Goal: Task Accomplishment & Management: Manage account settings

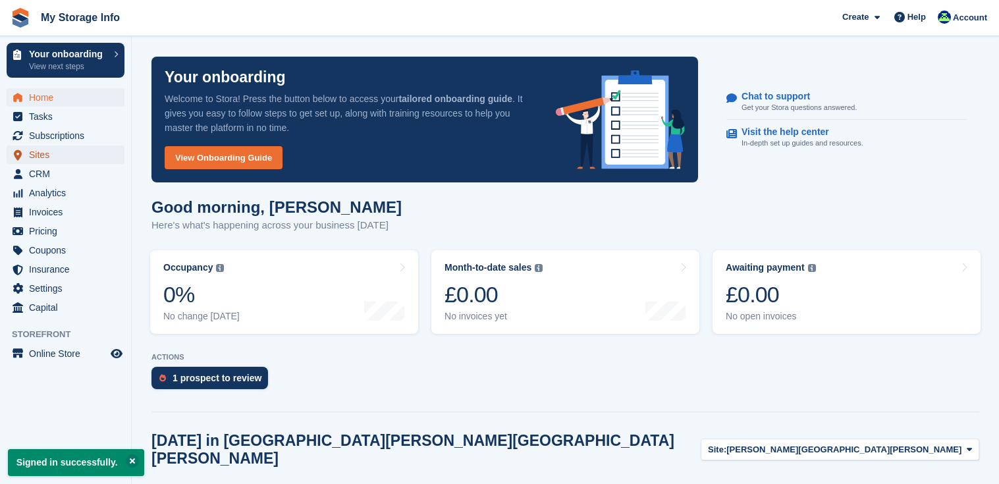
click at [39, 156] on span "Sites" at bounding box center [68, 155] width 79 height 18
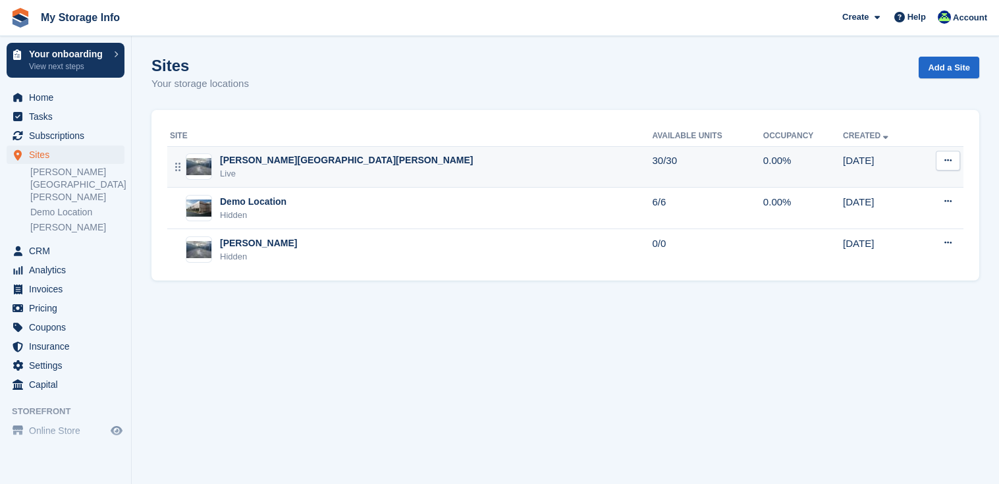
click at [946, 166] on button at bounding box center [948, 161] width 24 height 20
click at [870, 248] on p "Units" at bounding box center [897, 248] width 115 height 17
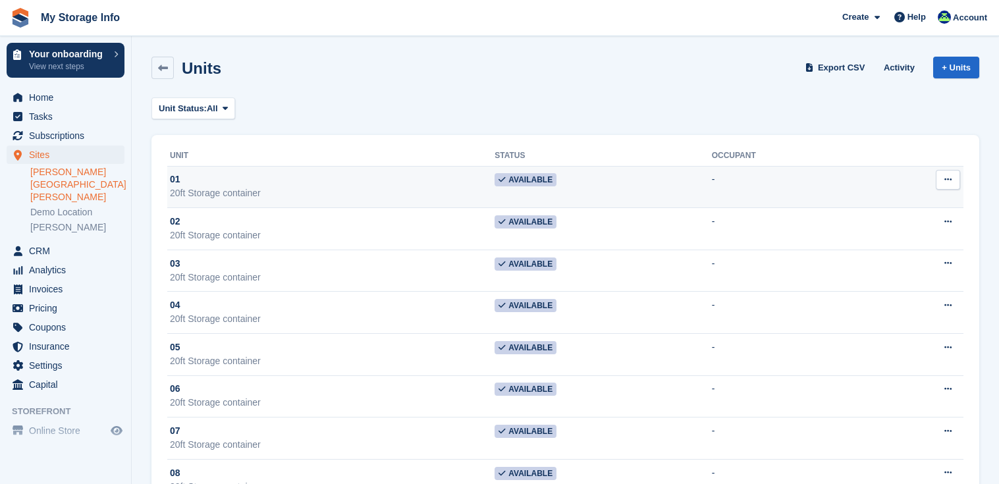
click at [945, 181] on icon at bounding box center [947, 179] width 7 height 9
click at [910, 200] on p "Edit unit" at bounding box center [897, 205] width 115 height 17
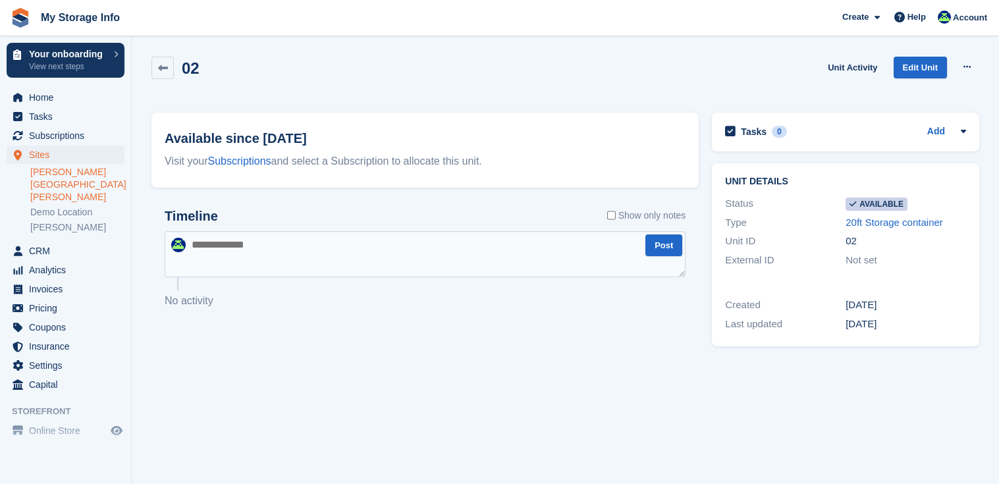
click at [175, 70] on div "02" at bounding box center [175, 68] width 48 height 22
click at [165, 70] on icon at bounding box center [163, 68] width 10 height 10
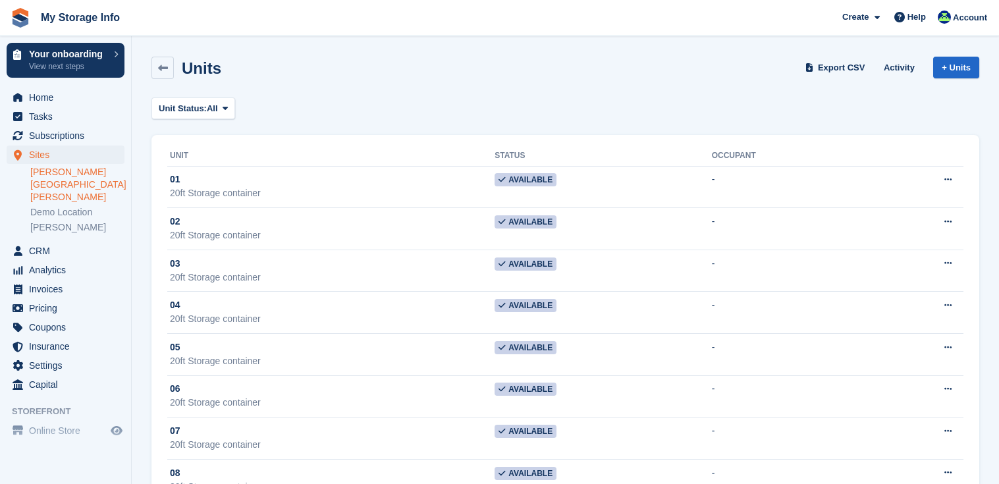
click at [165, 70] on icon at bounding box center [163, 68] width 10 height 10
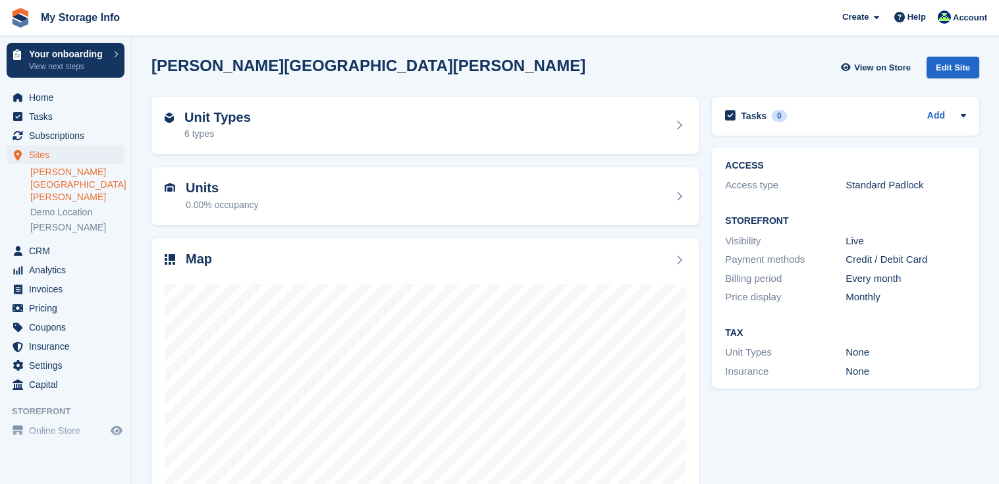
click at [683, 130] on div "Unit Types 6 types" at bounding box center [425, 126] width 521 height 32
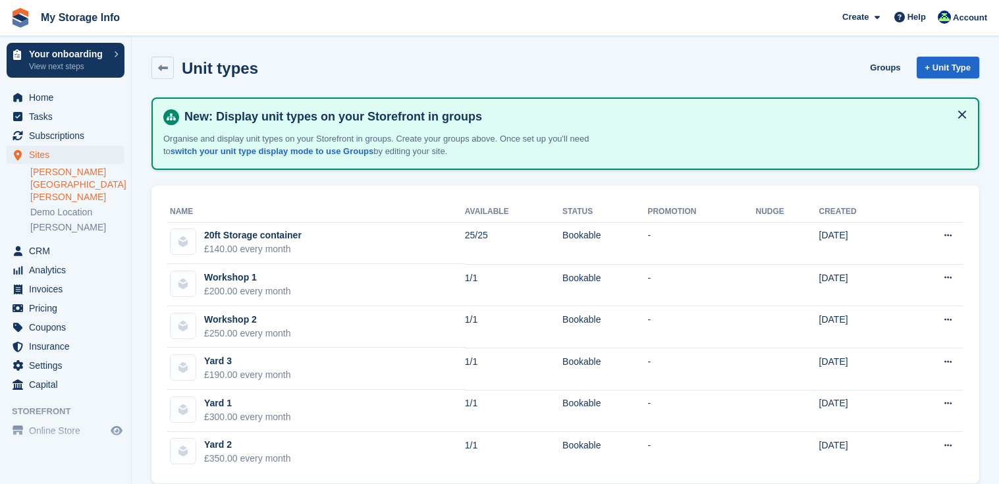
click at [943, 236] on button at bounding box center [948, 236] width 24 height 20
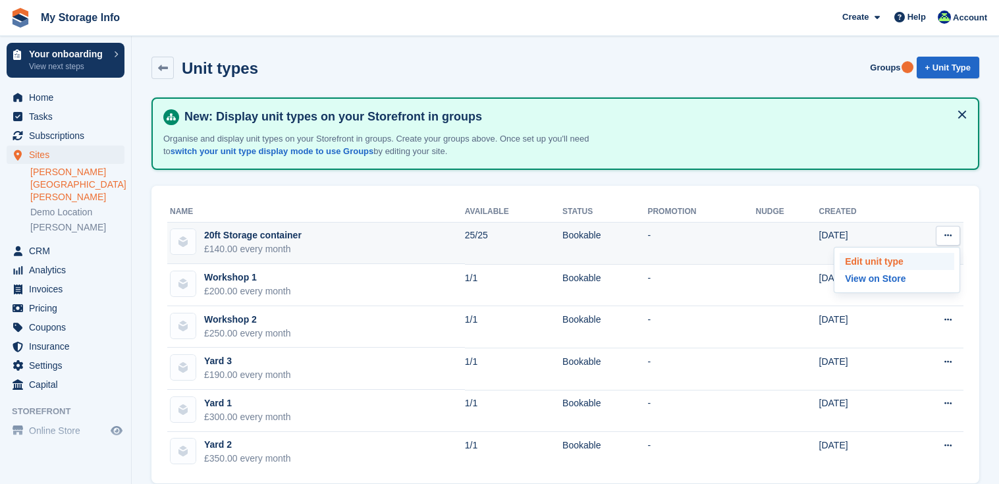
click at [904, 264] on p "Edit unit type" at bounding box center [897, 261] width 115 height 17
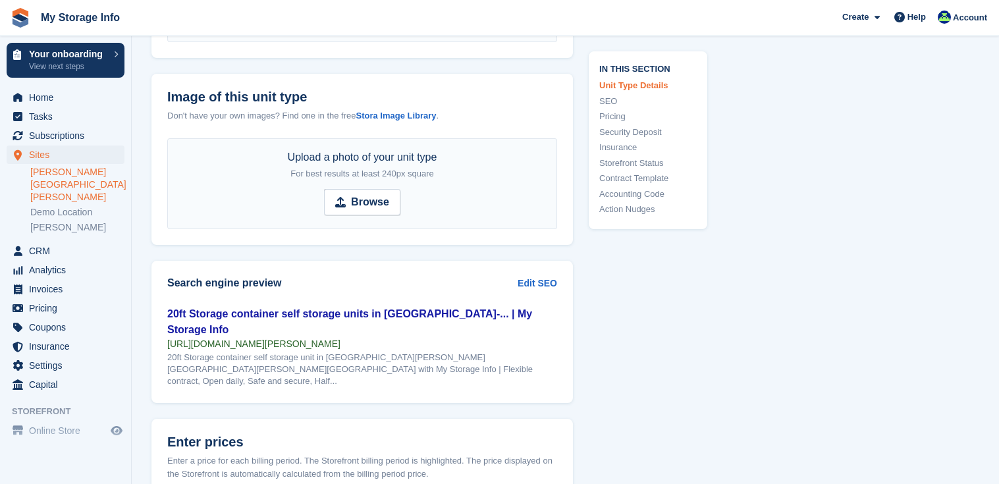
scroll to position [641, 0]
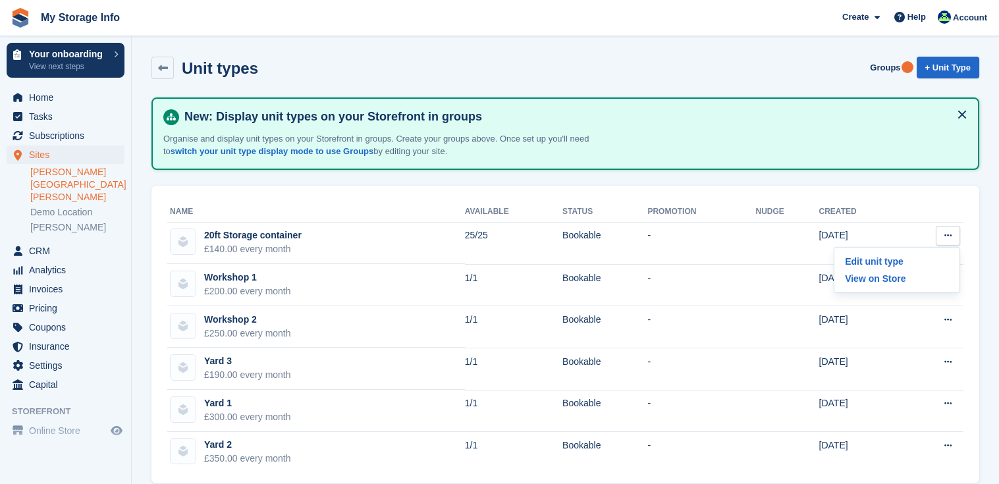
click at [988, 275] on section "Unit types Groups + Unit Type New: Display unit types on your Storefront in gro…" at bounding box center [565, 251] width 867 height 503
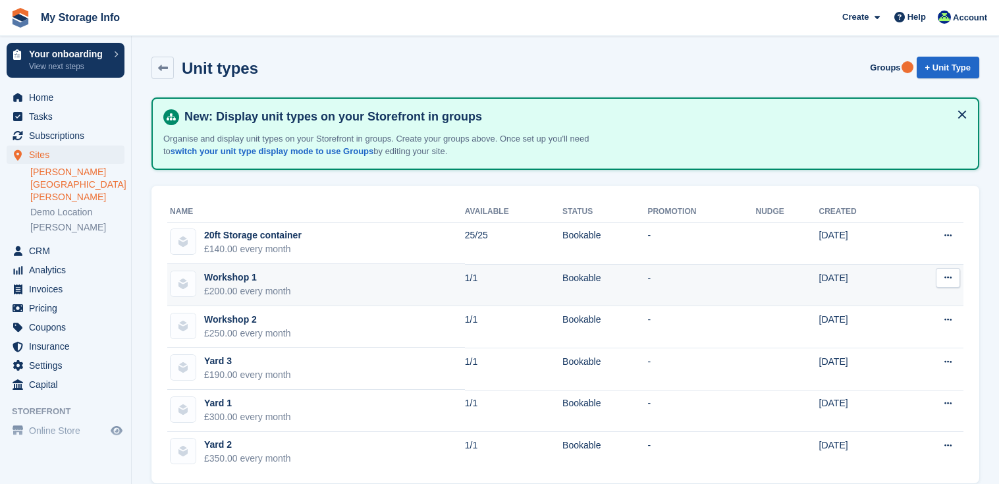
click at [949, 277] on icon at bounding box center [947, 277] width 7 height 9
click at [915, 297] on p "Edit unit type" at bounding box center [897, 303] width 115 height 17
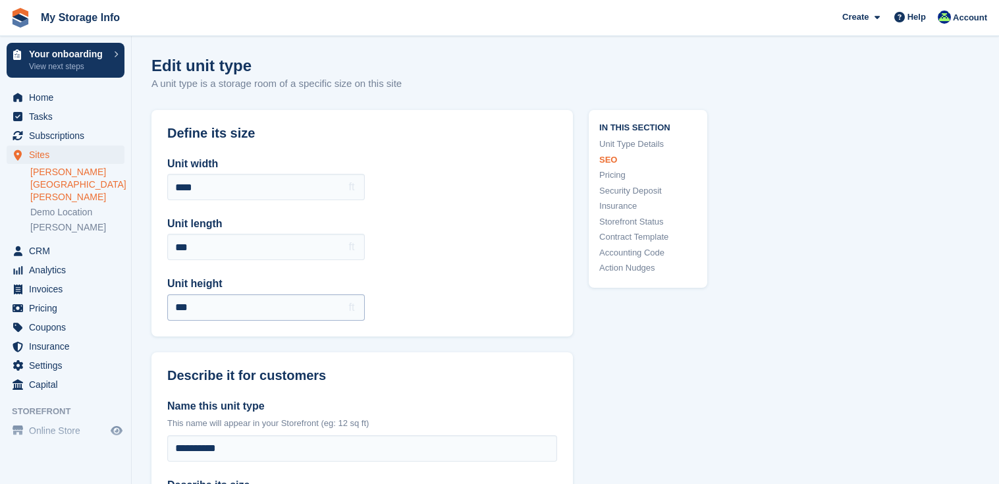
scroll to position [875, 0]
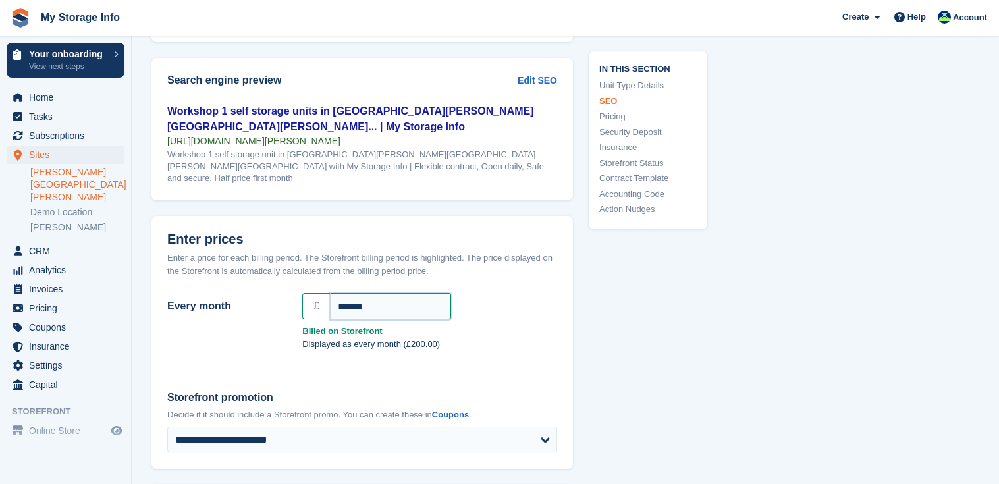
click at [346, 293] on input "******" at bounding box center [390, 306] width 121 height 26
click at [533, 325] on strong "Billed on Storefront" at bounding box center [429, 331] width 255 height 13
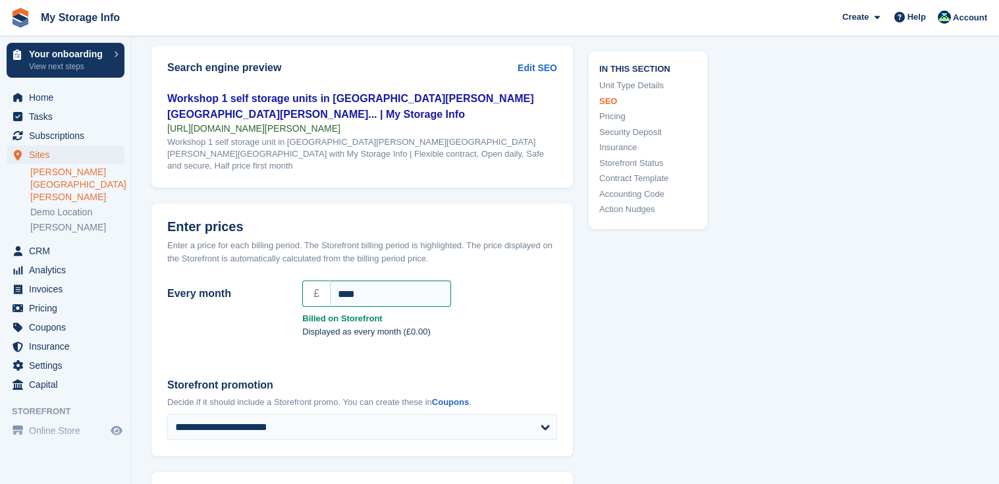
scroll to position [886, 0]
drag, startPoint x: 533, startPoint y: 297, endPoint x: 336, endPoint y: 265, distance: 199.5
click at [336, 282] on input "****" at bounding box center [390, 295] width 121 height 26
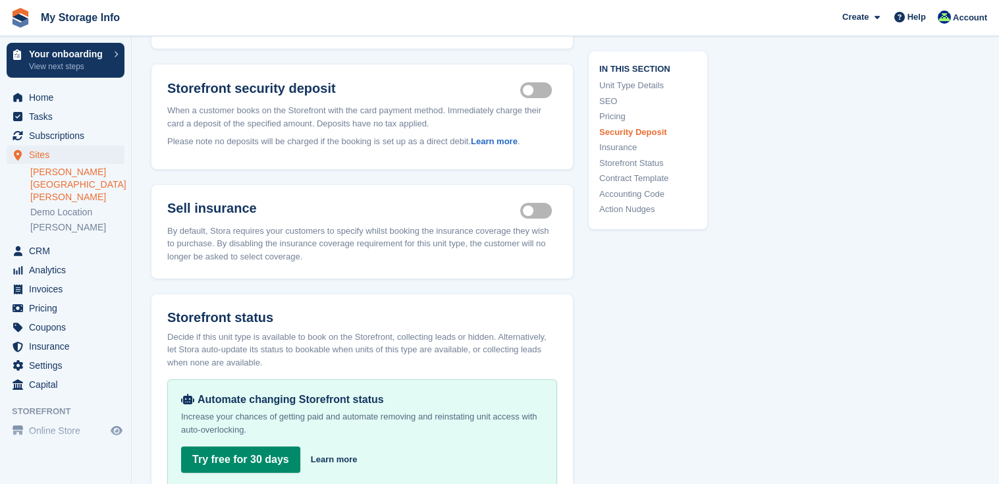
scroll to position [1476, 0]
type input "****"
click at [538, 88] on label "Security deposit on" at bounding box center [538, 89] width 37 height 2
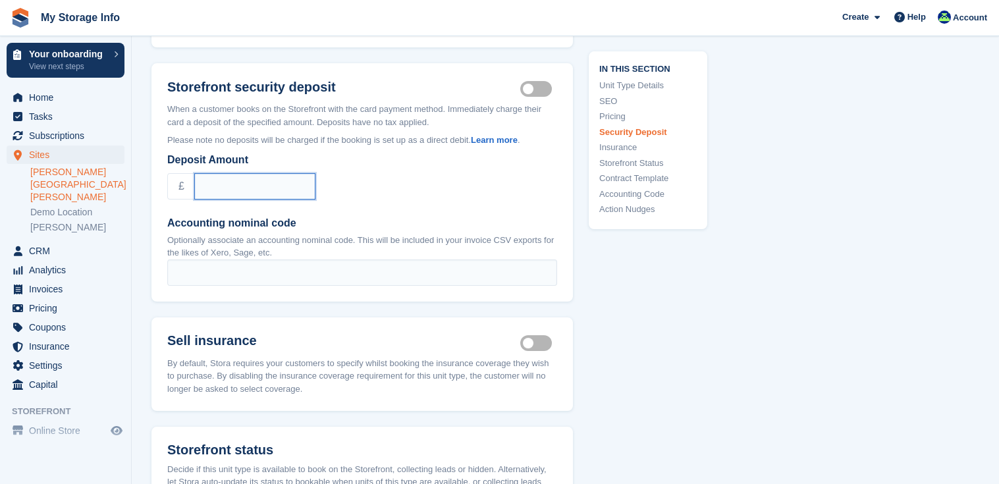
click at [302, 173] on input "Deposit Amount" at bounding box center [254, 186] width 121 height 26
type input "*"
click at [505, 152] on label "Deposit Amount" at bounding box center [362, 160] width 390 height 16
click at [315, 173] on input "*" at bounding box center [254, 186] width 121 height 26
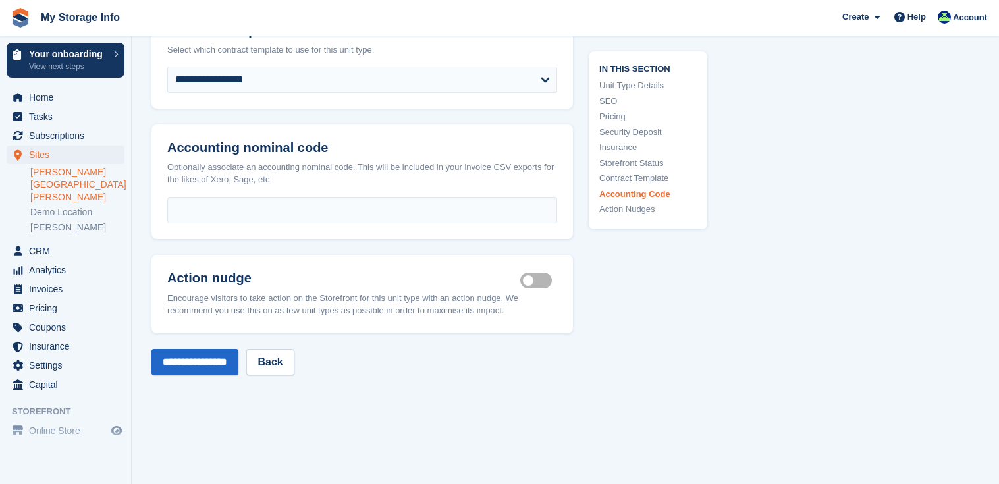
scroll to position [2168, 0]
click at [207, 348] on input "**********" at bounding box center [194, 361] width 87 height 26
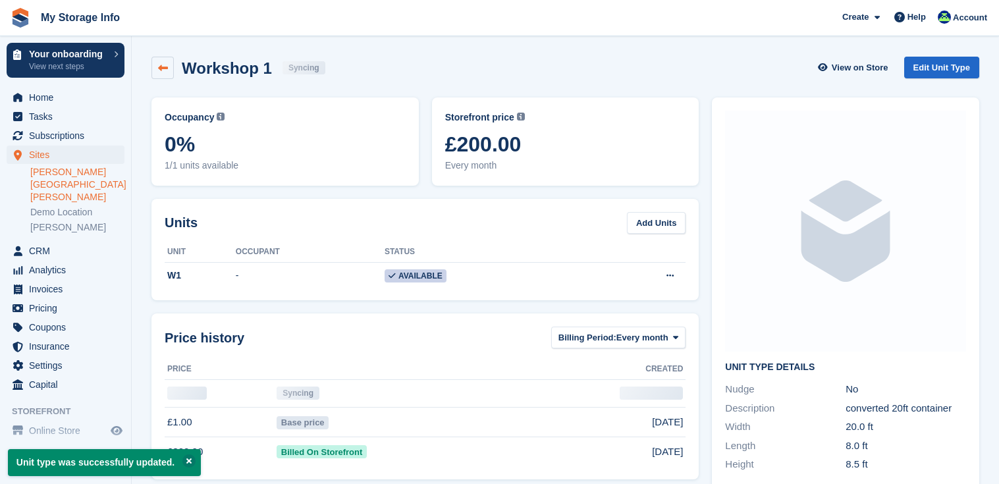
click at [161, 68] on icon at bounding box center [163, 68] width 10 height 10
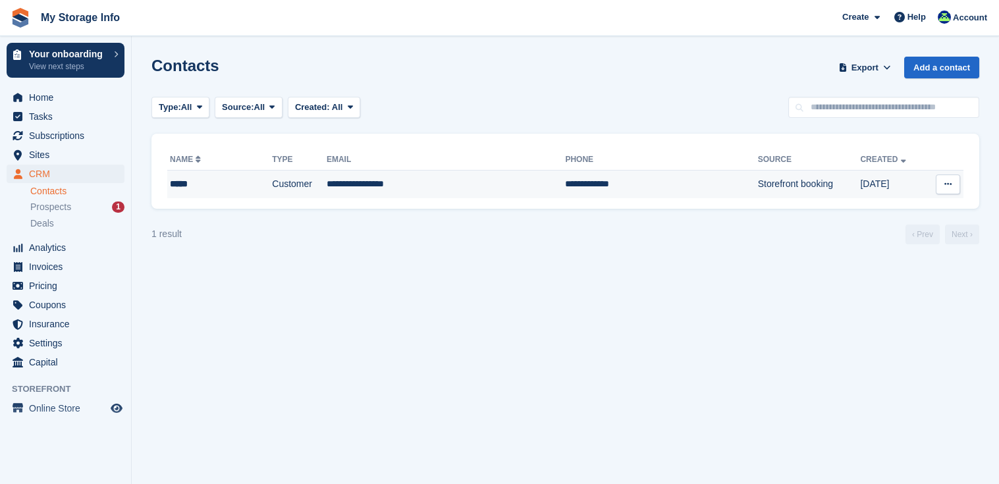
click at [943, 185] on button at bounding box center [948, 185] width 24 height 20
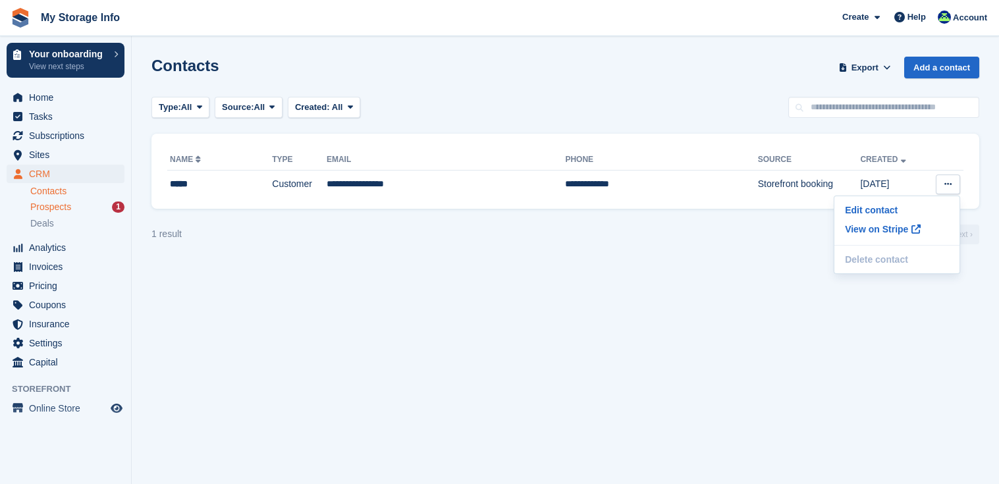
click at [96, 211] on div "Prospects 1" at bounding box center [77, 207] width 94 height 13
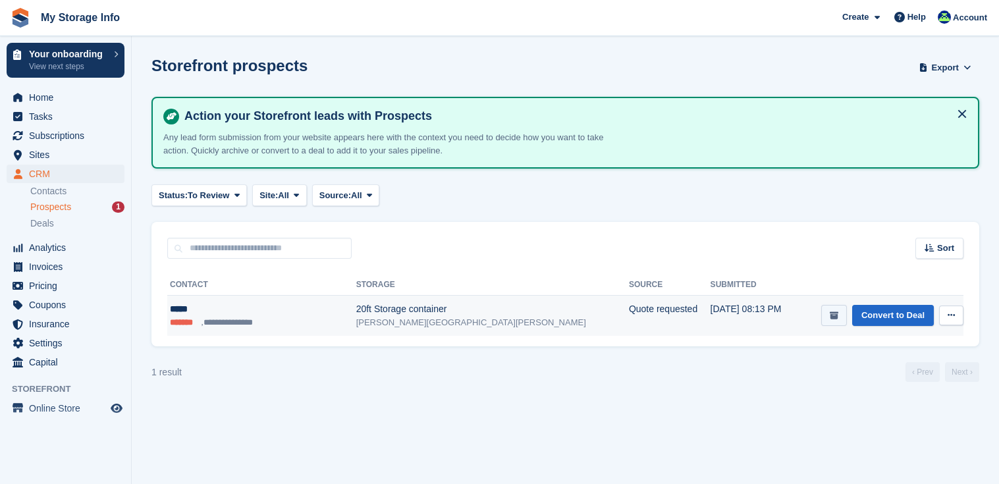
click at [836, 314] on icon "submit" at bounding box center [834, 315] width 9 height 9
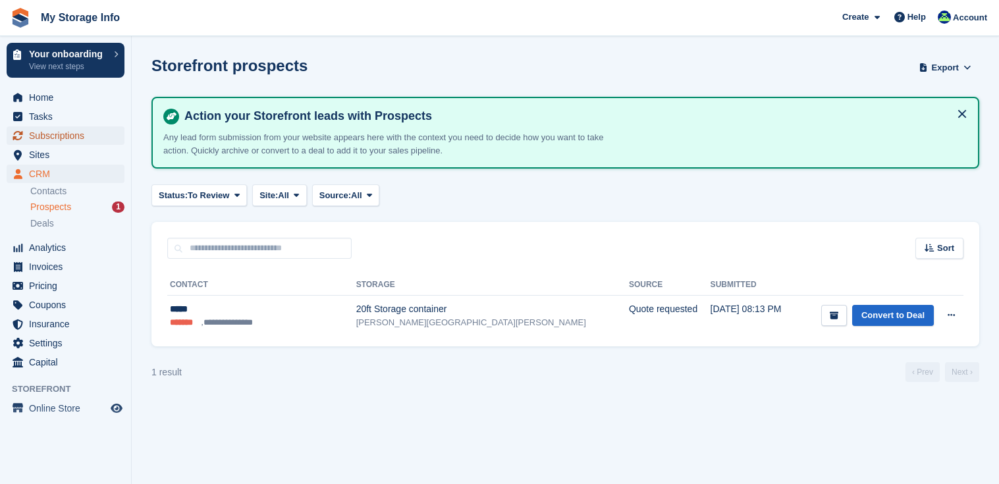
click at [52, 132] on span "Subscriptions" at bounding box center [68, 135] width 79 height 18
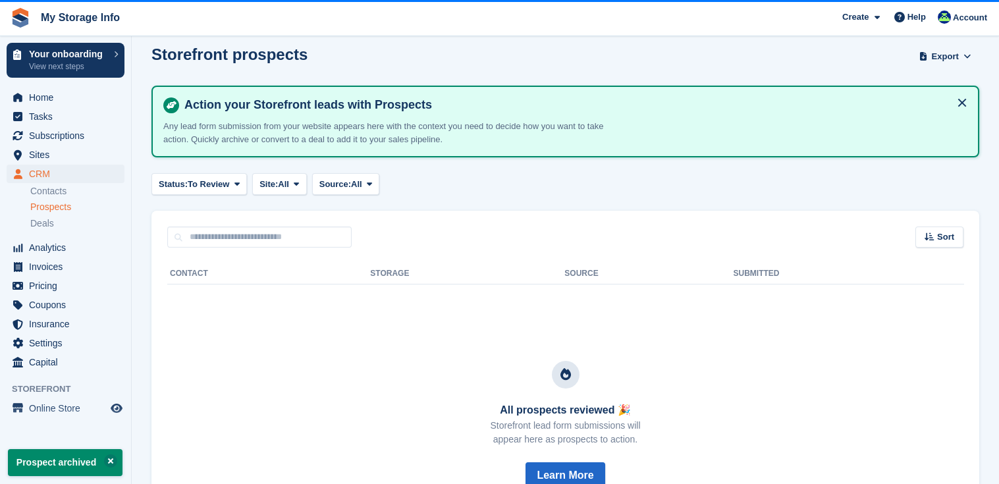
scroll to position [11, 0]
click at [49, 133] on span "Subscriptions" at bounding box center [68, 135] width 79 height 18
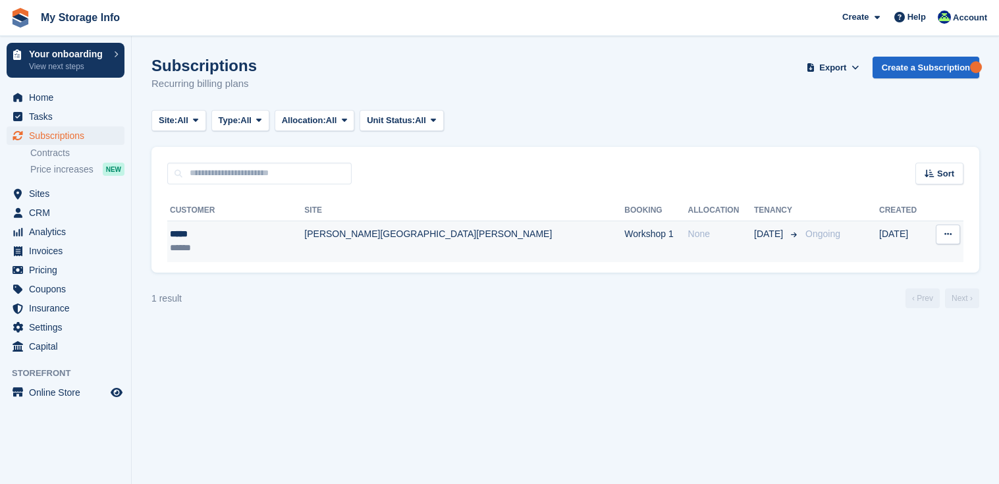
click at [946, 231] on icon at bounding box center [947, 234] width 7 height 9
click at [882, 264] on p "View customer" at bounding box center [897, 260] width 115 height 17
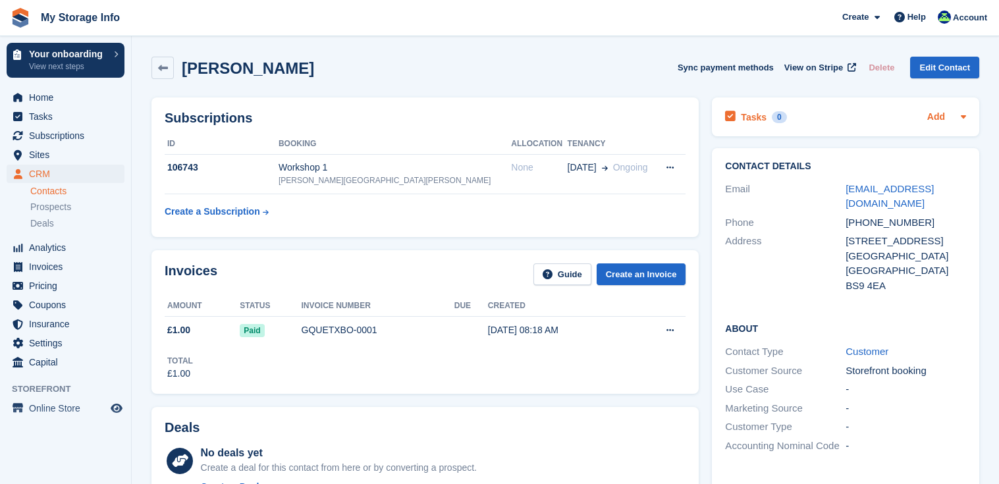
click at [933, 117] on link "Add" at bounding box center [936, 117] width 18 height 15
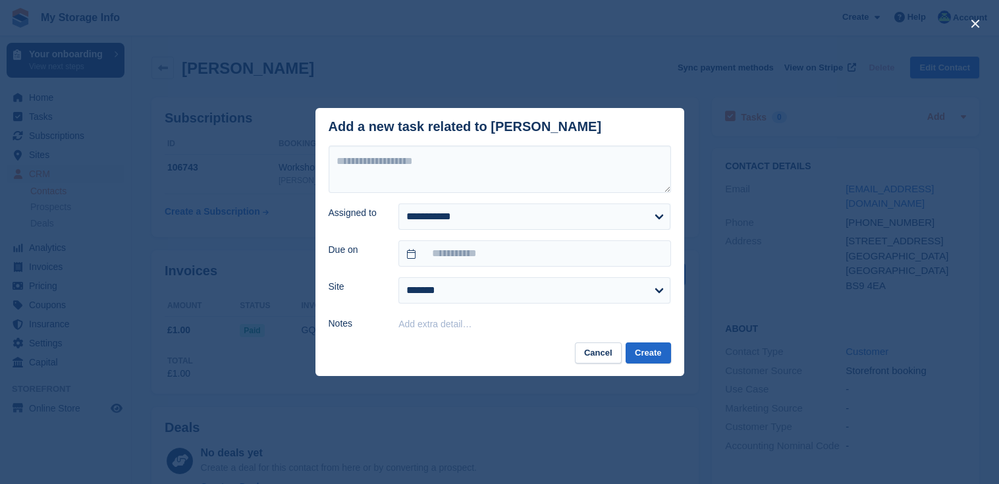
click at [933, 117] on div "close" at bounding box center [499, 242] width 999 height 484
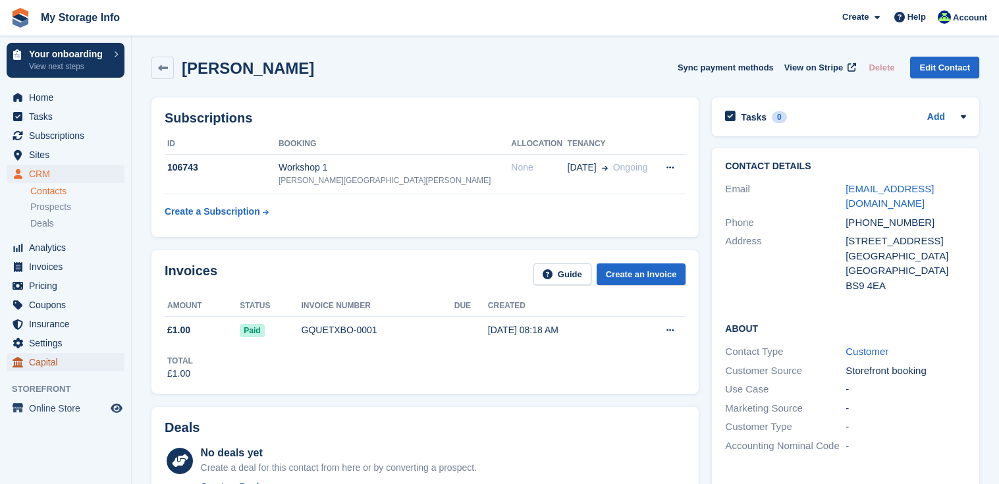
click at [49, 367] on span "Capital" at bounding box center [68, 362] width 79 height 18
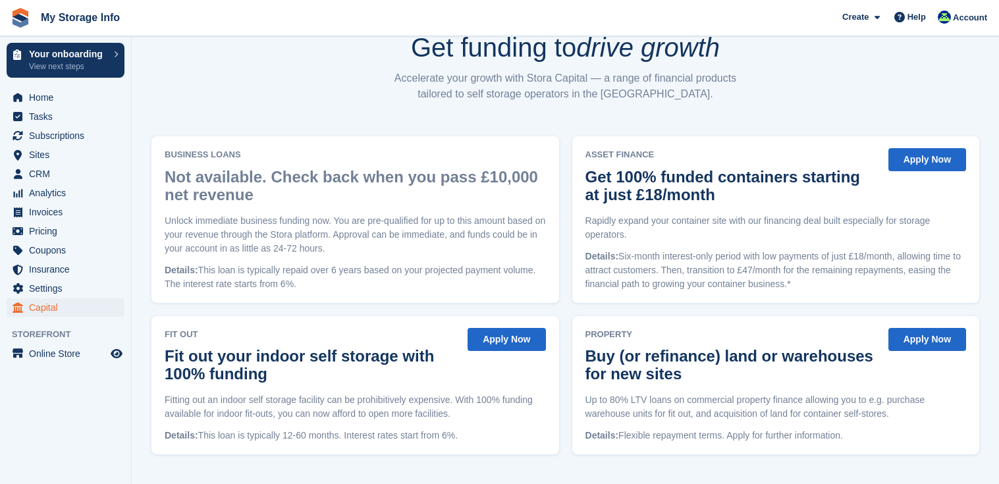
scroll to position [58, 0]
